Goal: Navigation & Orientation: Find specific page/section

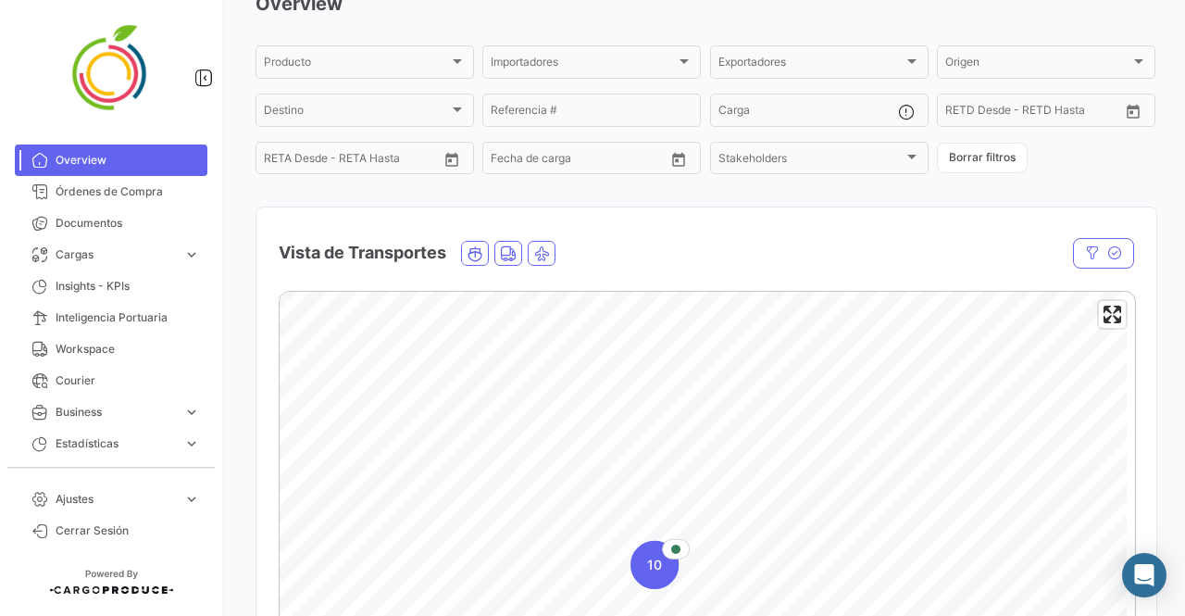
scroll to position [101, 0]
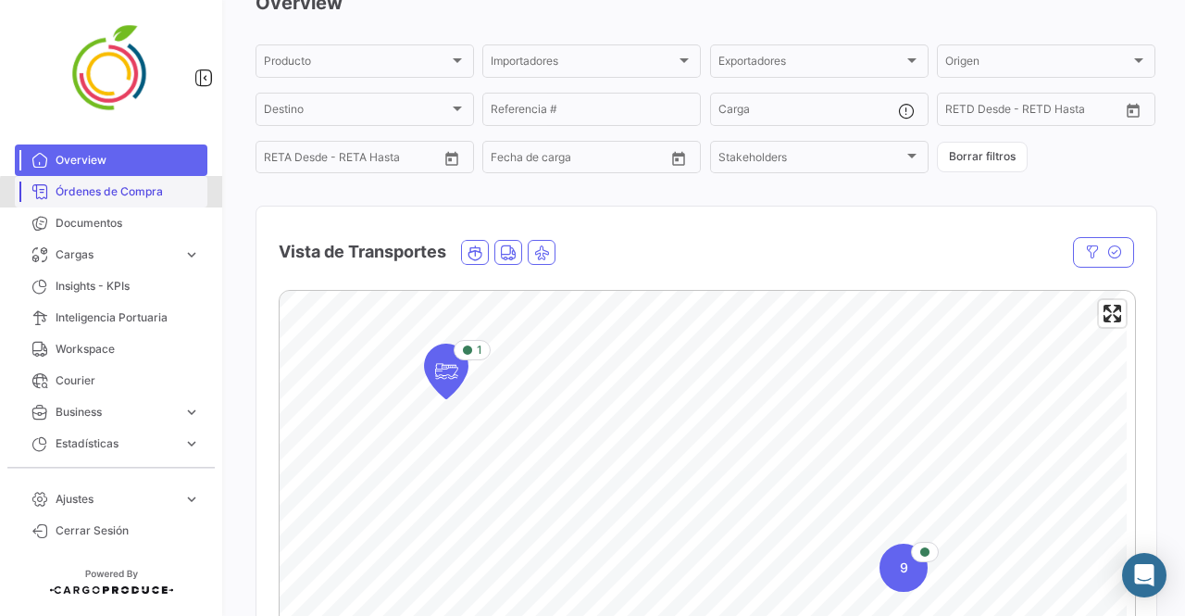
click at [135, 205] on link "Órdenes de Compra" at bounding box center [111, 191] width 193 height 31
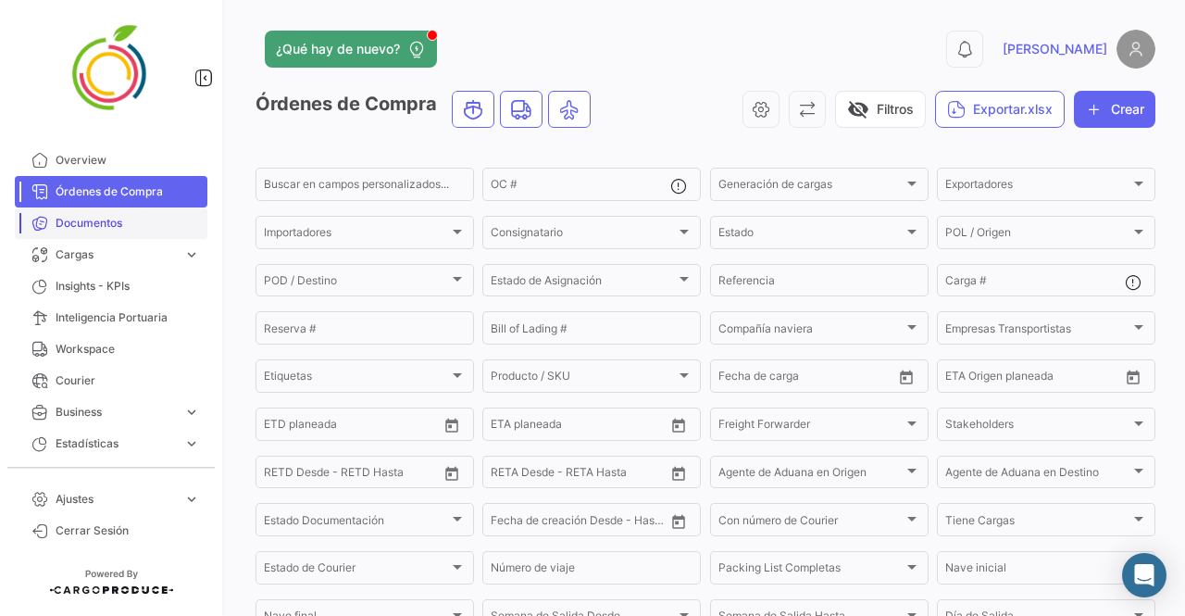
click at [125, 227] on span "Documentos" at bounding box center [128, 223] width 144 height 17
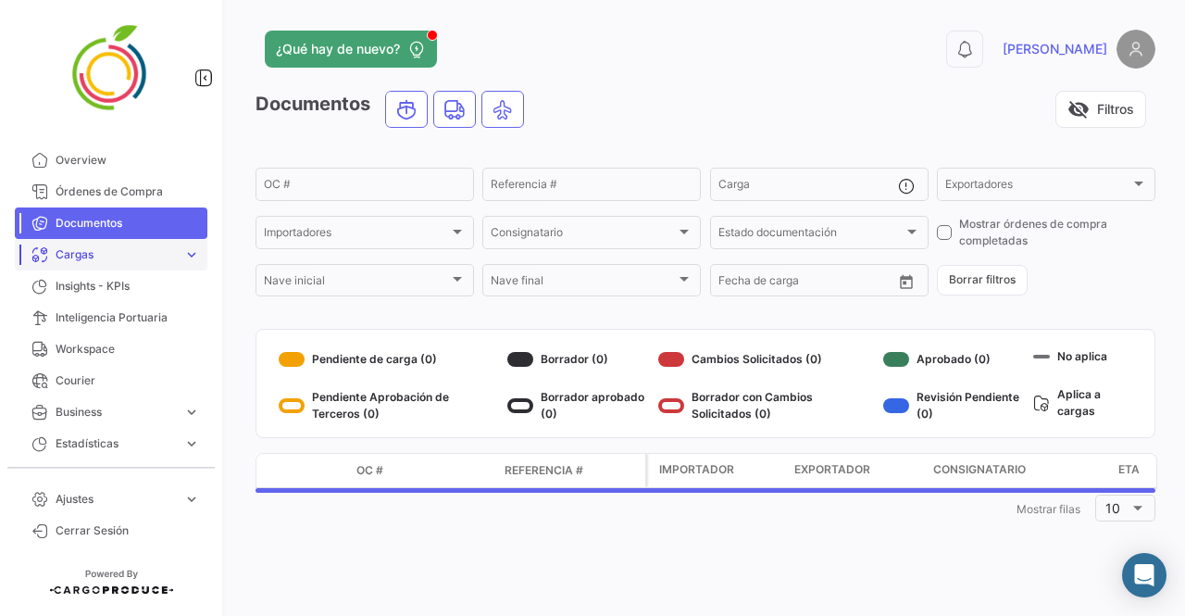
click at [110, 257] on span "Cargas" at bounding box center [116, 254] width 120 height 17
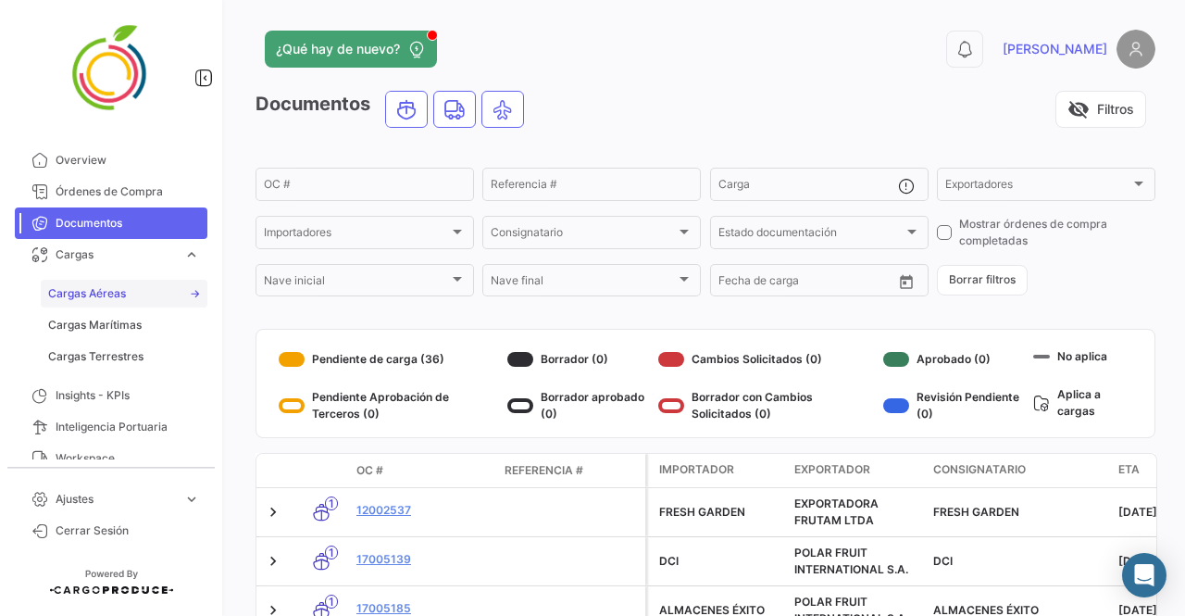
click at [95, 297] on span "Cargas Aéreas" at bounding box center [87, 293] width 78 height 17
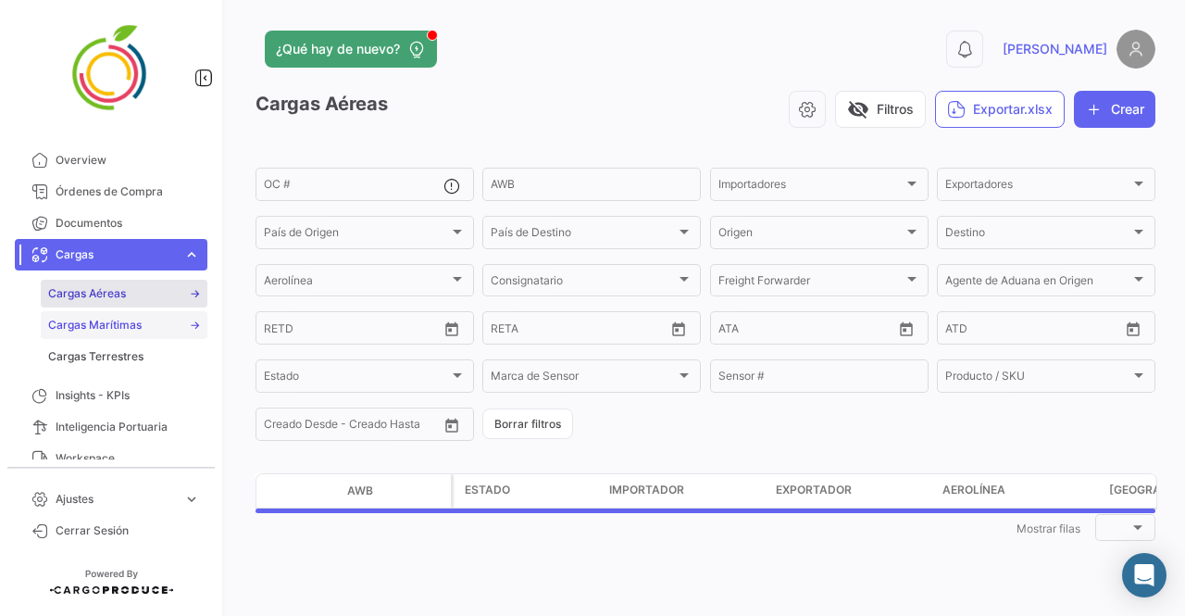
click at [92, 318] on span "Cargas Marítimas" at bounding box center [94, 325] width 93 height 17
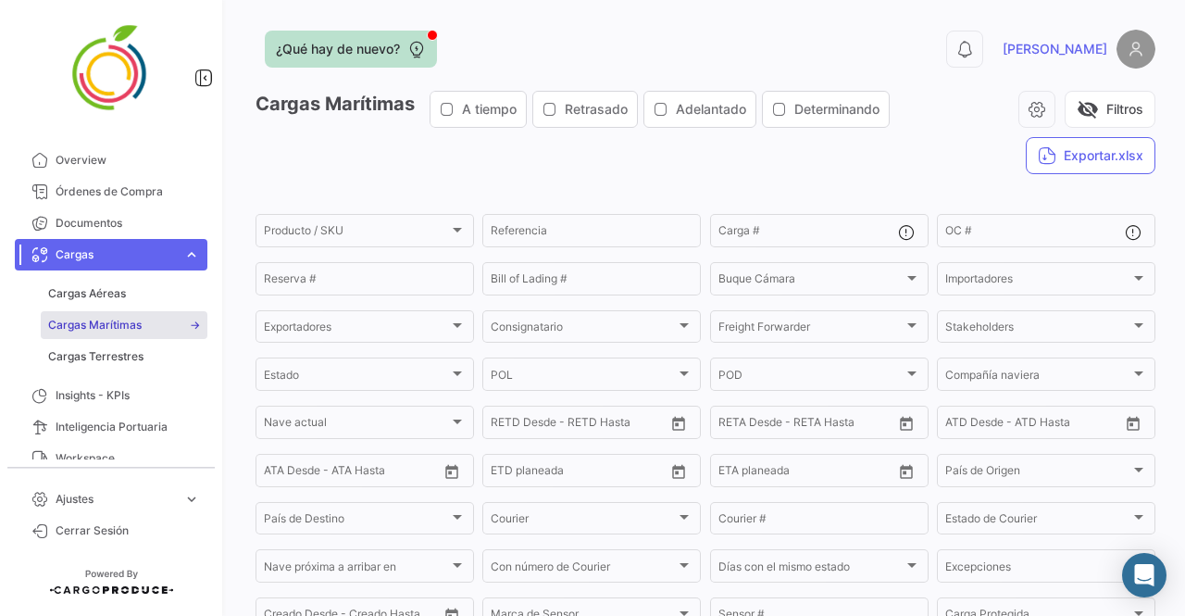
click at [370, 44] on span "¿Qué hay de nuevo?" at bounding box center [338, 49] width 124 height 19
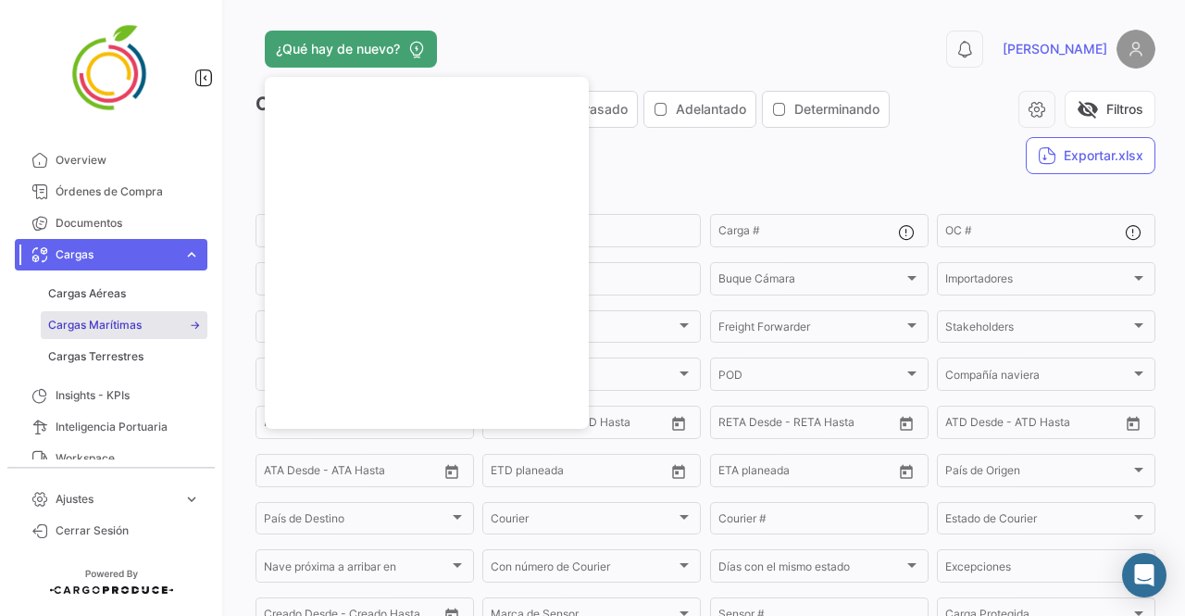
click at [491, 30] on div "¿Qué hay de nuevo? 0 [PERSON_NAME]" at bounding box center [705, 49] width 900 height 39
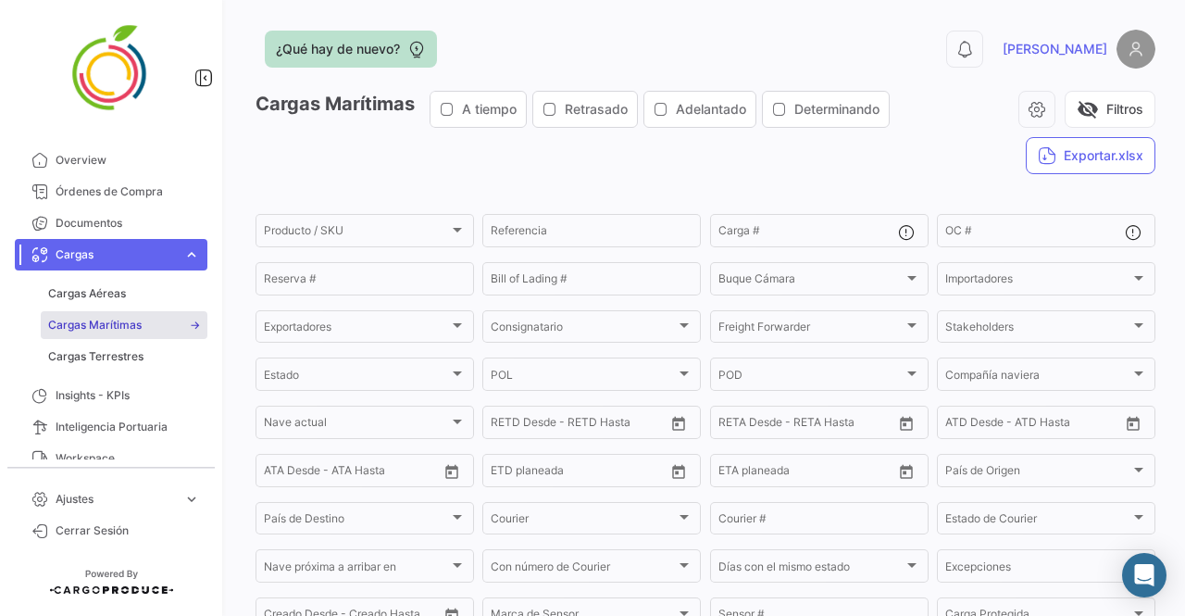
click at [375, 55] on span "¿Qué hay de nuevo?" at bounding box center [338, 49] width 124 height 19
